Goal: Task Accomplishment & Management: Complete application form

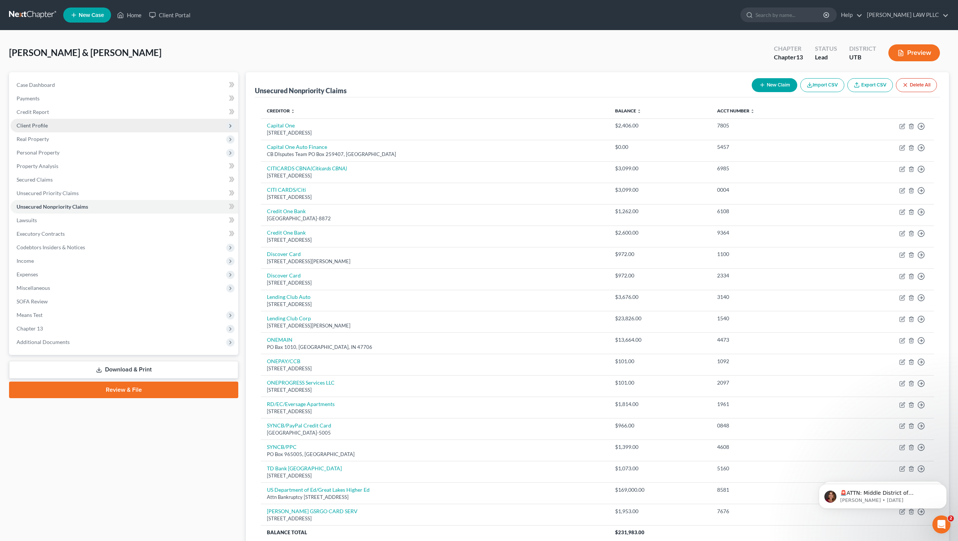
click at [44, 125] on span "Client Profile" at bounding box center [32, 125] width 31 height 6
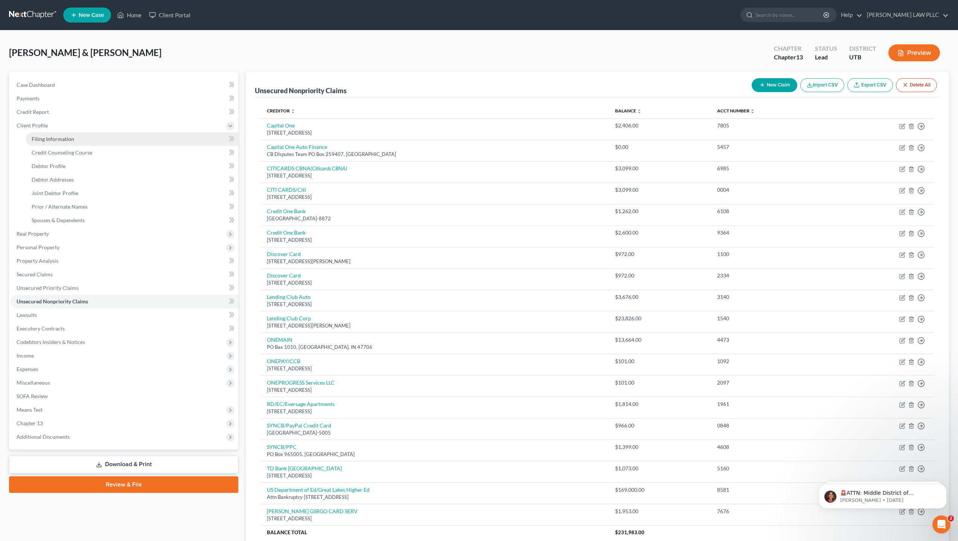
click at [61, 141] on span "Filing Information" at bounding box center [53, 139] width 43 height 6
select select "1"
select select "3"
select select "46"
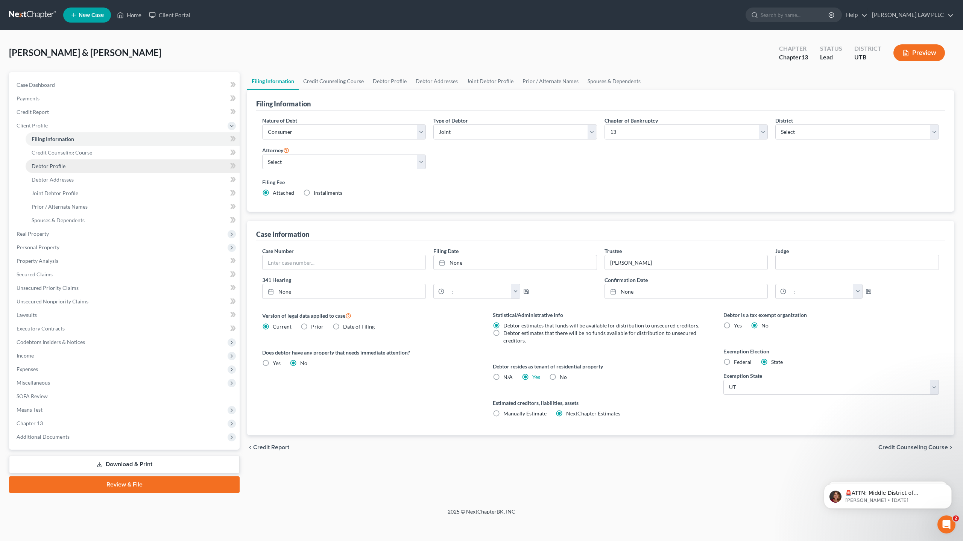
click at [56, 168] on span "Debtor Profile" at bounding box center [49, 166] width 34 height 6
select select "1"
select select "2"
